Goal: Communication & Community: Answer question/provide support

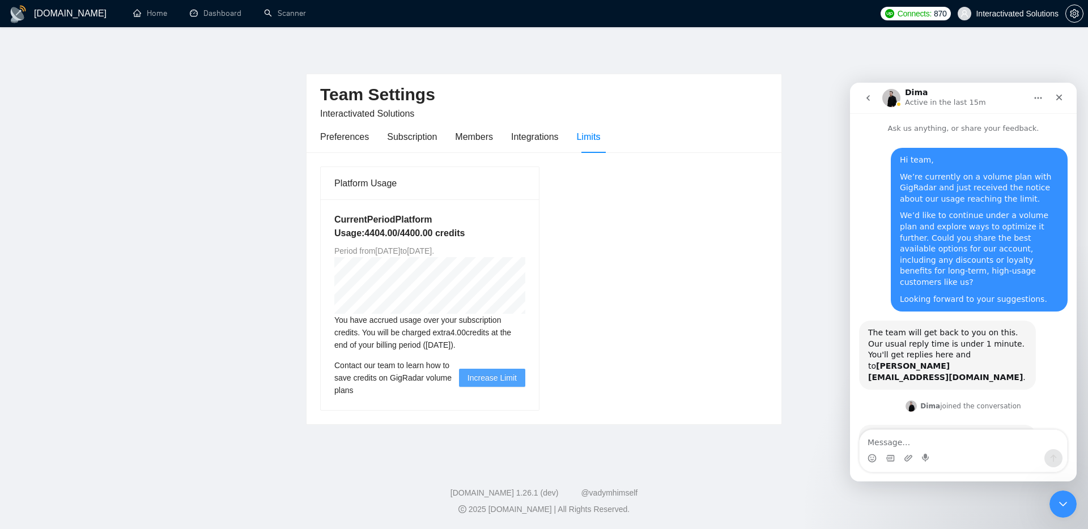
scroll to position [103, 0]
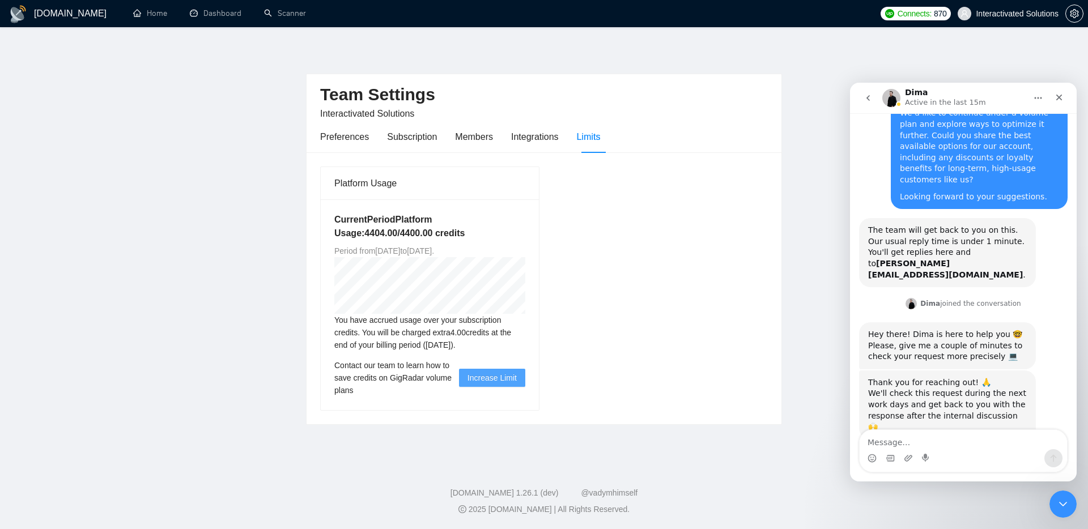
click at [941, 450] on div "Intercom messenger" at bounding box center [962, 458] width 207 height 18
click at [964, 449] on textarea "Message…" at bounding box center [962, 439] width 207 height 19
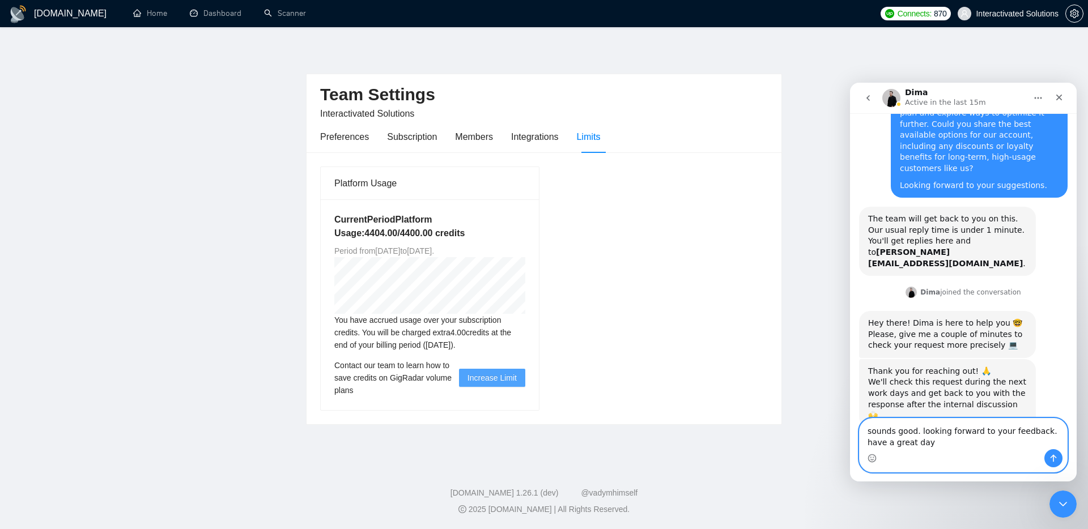
type textarea "sounds good. looking forward to your feedback. have a great day"
click at [1051, 460] on icon "Send a message…" at bounding box center [1053, 458] width 9 height 9
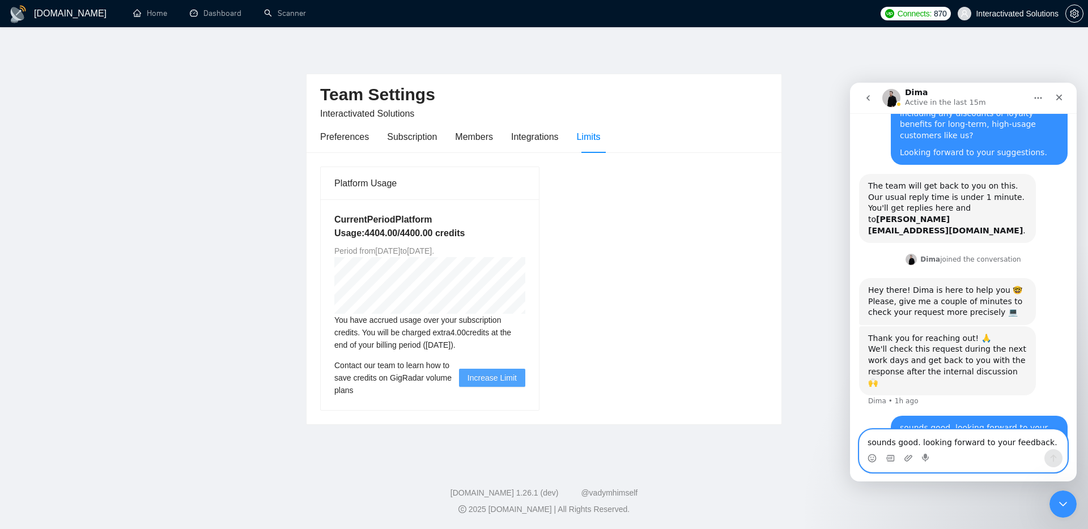
scroll to position [147, 0]
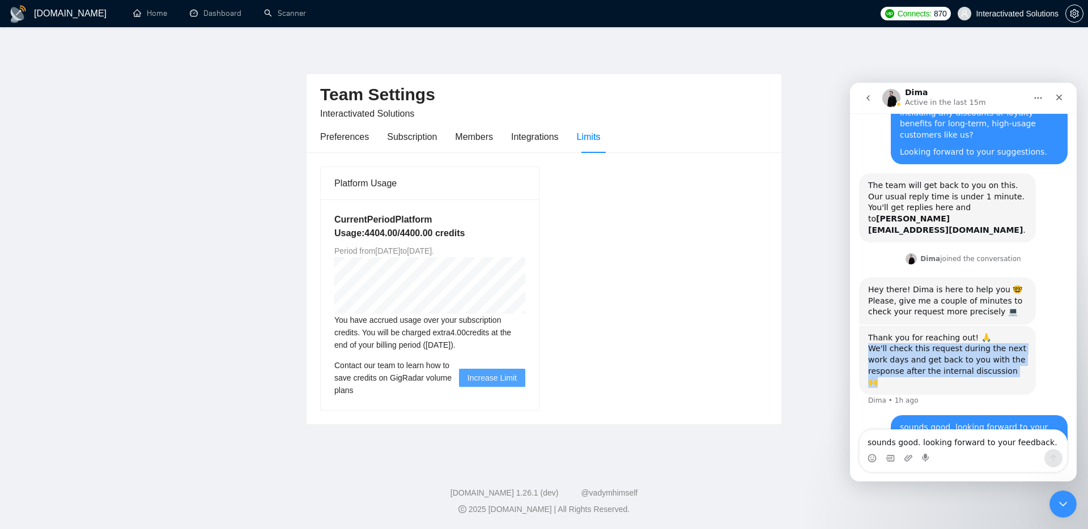
drag, startPoint x: 931, startPoint y: 335, endPoint x: 1024, endPoint y: 348, distance: 93.8
click at [1024, 348] on div "Thank you for reaching out! 🙏 We'll check this request during the next work day…" at bounding box center [947, 360] width 177 height 69
copy div "We'll check this request during the next work days and get back to you with the…"
click at [924, 333] on div "Thank you for reaching out! 🙏 We'll check this request during the next work day…" at bounding box center [947, 361] width 159 height 56
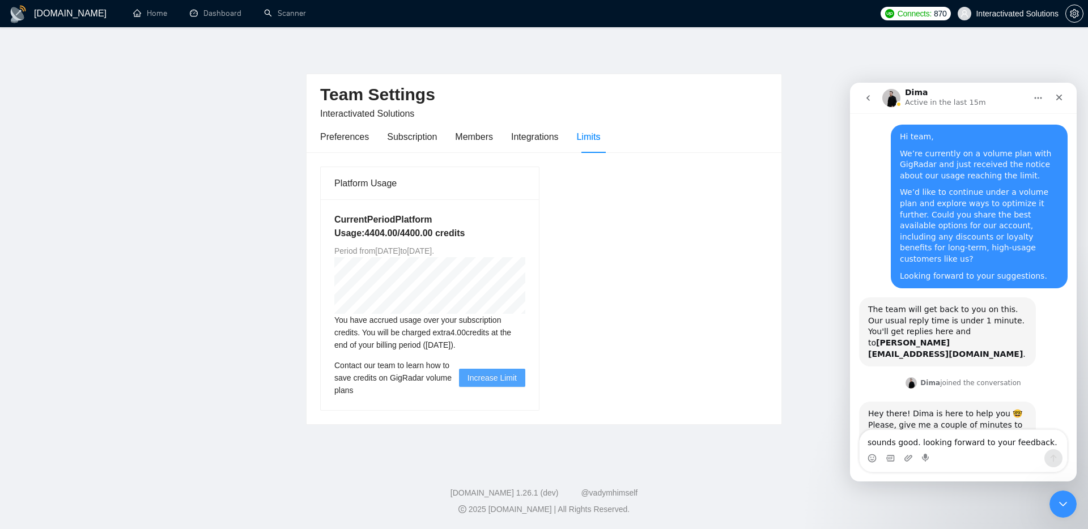
scroll to position [0, 0]
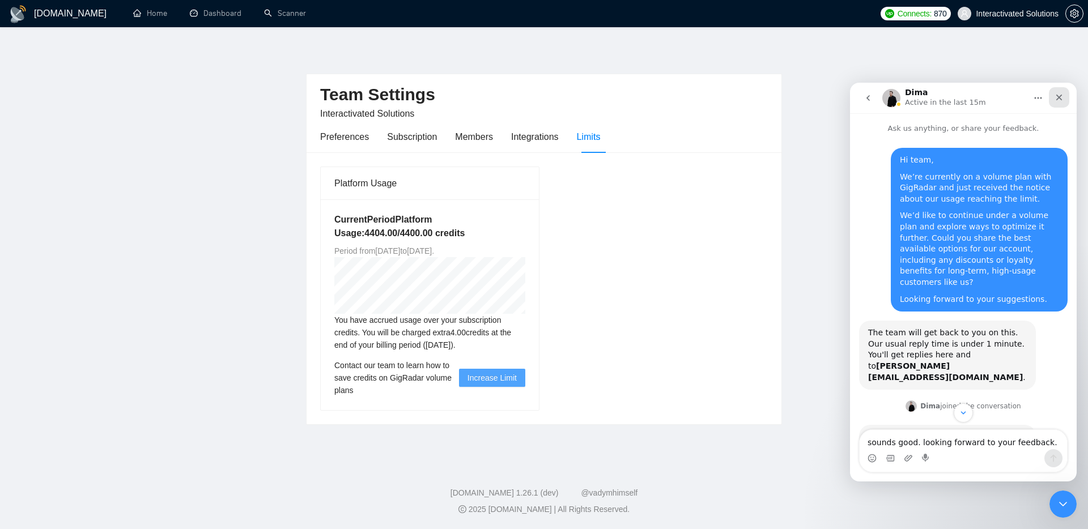
click at [1062, 98] on icon "Close" at bounding box center [1058, 97] width 9 height 9
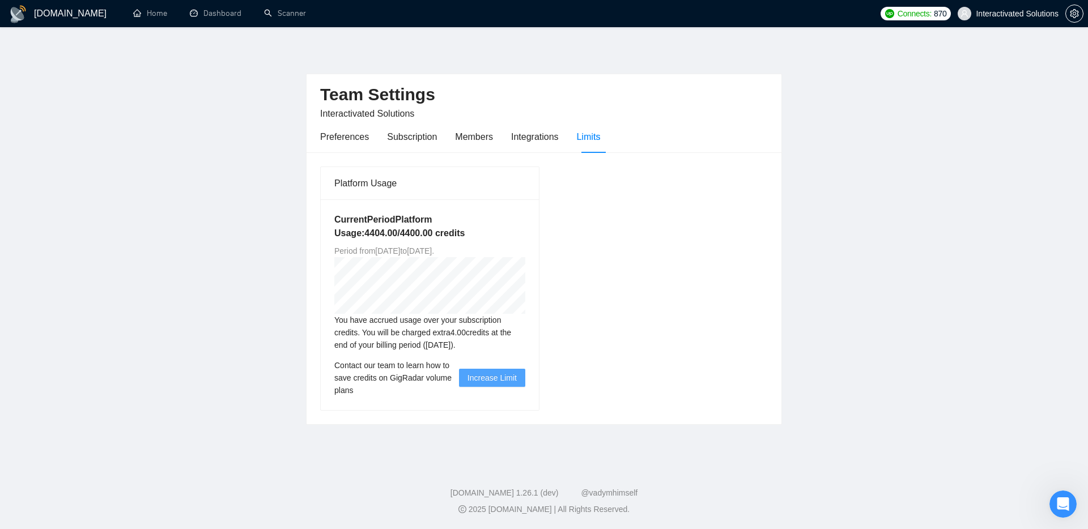
click at [946, 169] on main "Team Settings Interactivated Solutions Preferences Subscription Members Integra…" at bounding box center [543, 243] width 1051 height 397
